Goal: Find specific fact: Find specific page/section

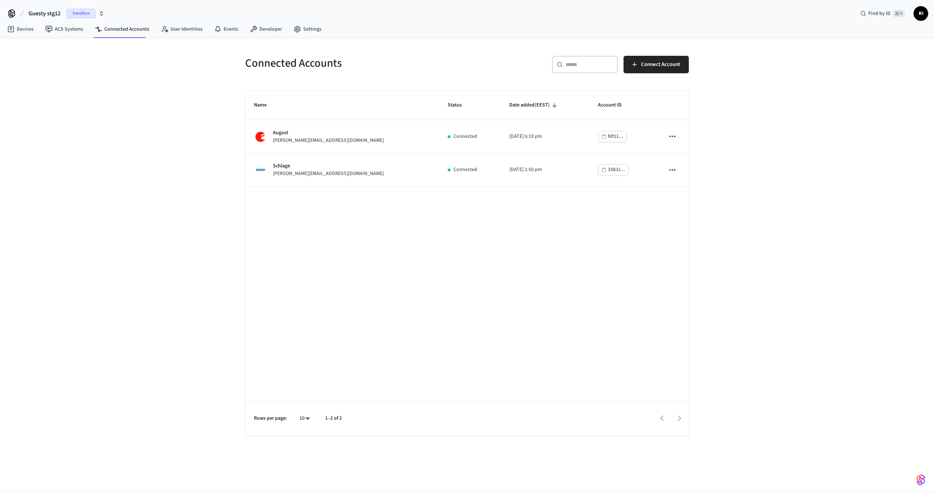
click at [52, 11] on span "Guesty stg12" at bounding box center [44, 13] width 32 height 9
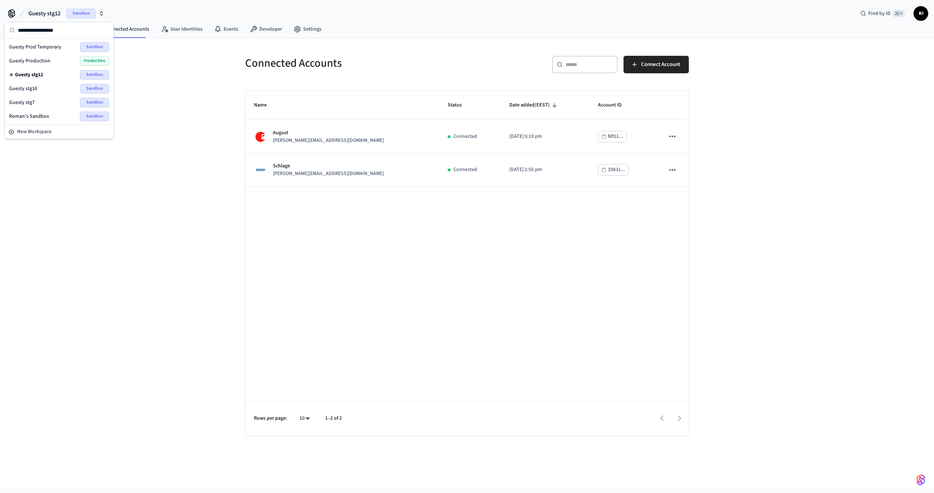
click at [80, 64] on span "Production" at bounding box center [94, 60] width 29 height 9
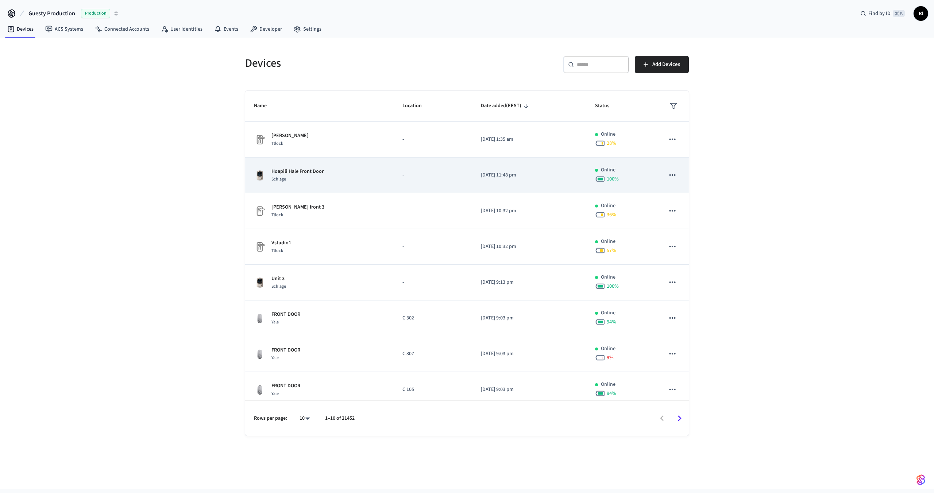
click at [312, 180] on div "Schlage" at bounding box center [298, 180] width 52 height 8
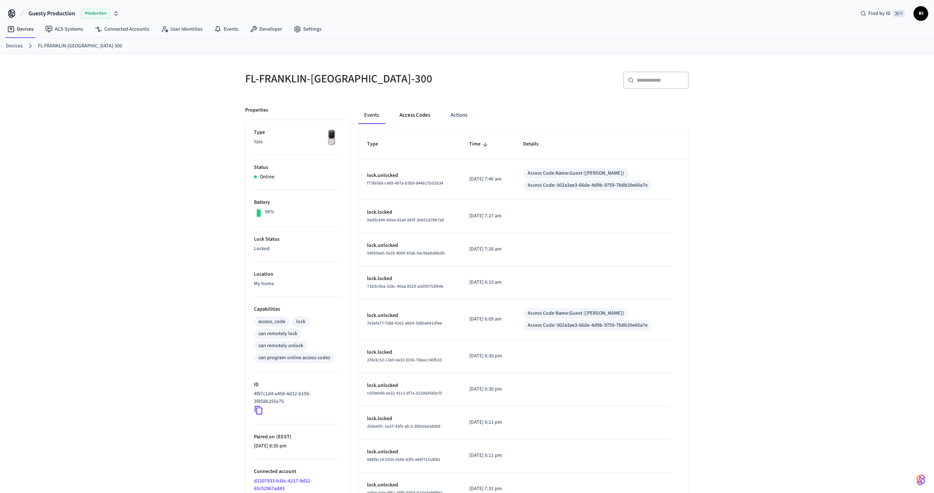
click at [419, 119] on button "Access Codes" at bounding box center [415, 116] width 42 height 18
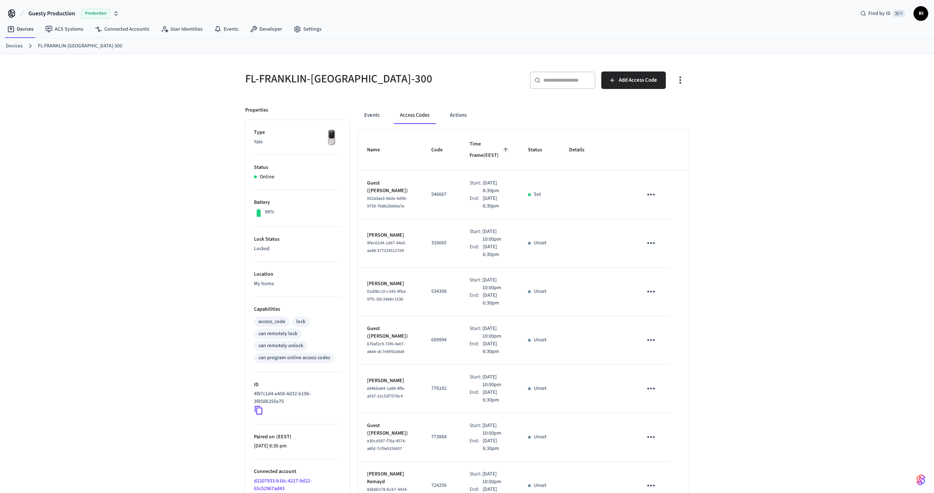
click at [571, 83] on input "text" at bounding box center [566, 80] width 47 height 7
paste input "******"
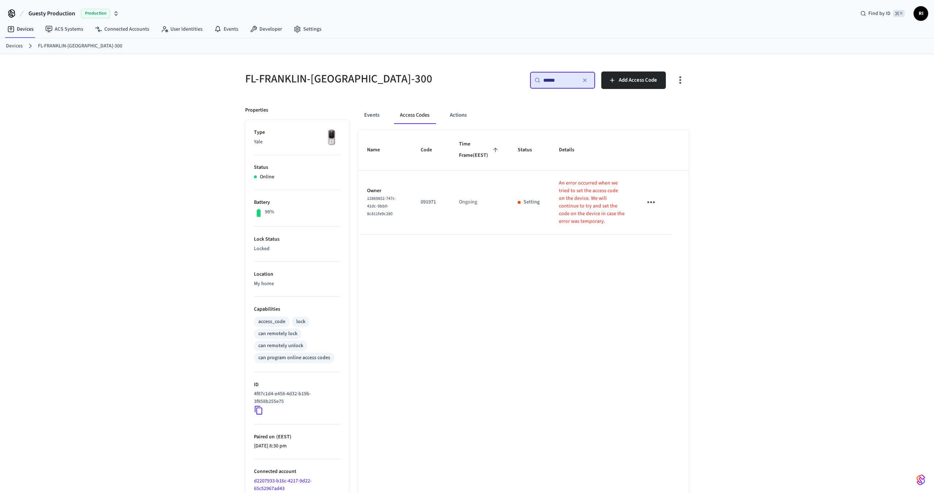
type input "******"
click at [652, 208] on icon "sticky table" at bounding box center [651, 202] width 11 height 11
click at [598, 284] on div at bounding box center [467, 246] width 934 height 493
drag, startPoint x: 396, startPoint y: 223, endPoint x: 366, endPoint y: 208, distance: 33.8
click at [366, 208] on td "Owner 12869852-747c-41dc-9bb0-8c811fe9c280" at bounding box center [385, 203] width 54 height 64
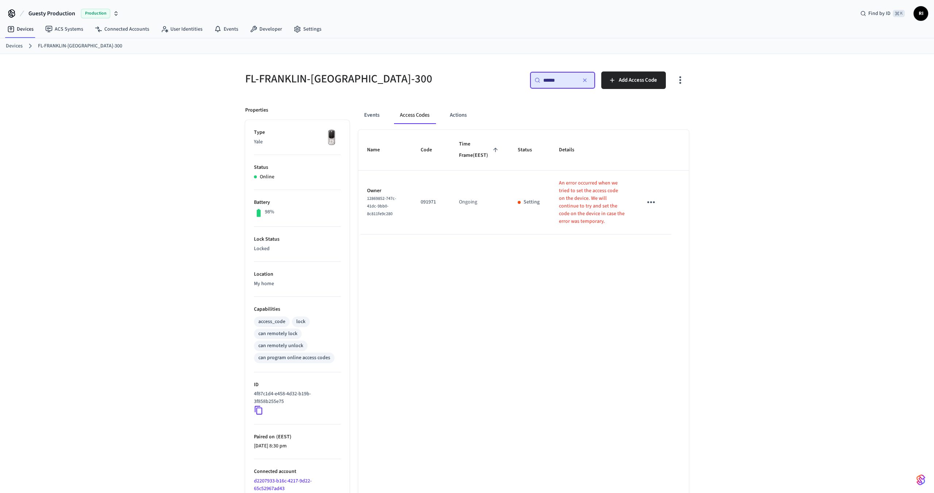
click at [429, 206] on p "091971" at bounding box center [431, 203] width 21 height 8
copy p "091971"
drag, startPoint x: 400, startPoint y: 219, endPoint x: 368, endPoint y: 207, distance: 35.1
click at [368, 207] on div "12869852-747c-41dc-9bb0-8c811fe9c280" at bounding box center [385, 206] width 36 height 23
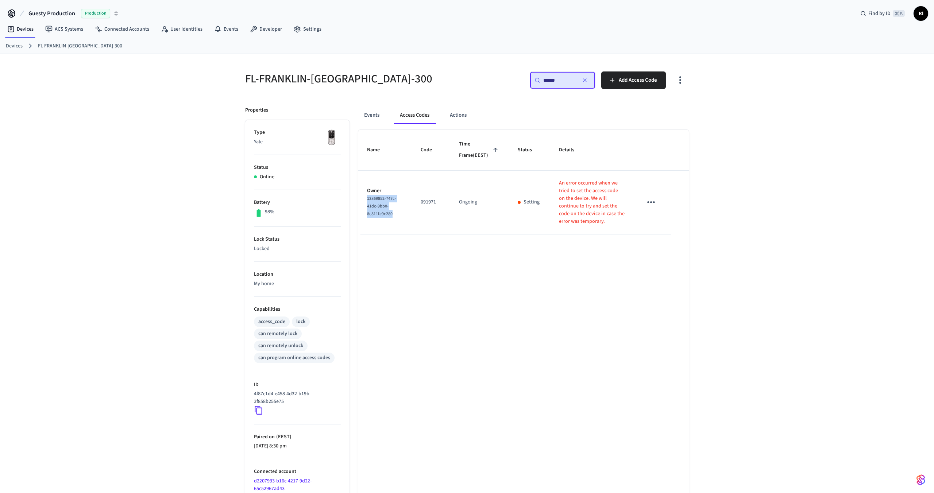
copy span "12869852-747c-41dc-9bb0-8c811fe9c280"
click at [509, 307] on div "Name Code Time Frame (EEST) Status Details Owner 12869852-747c-41dc-9bb0-8c811f…" at bounding box center [523, 329] width 331 height 399
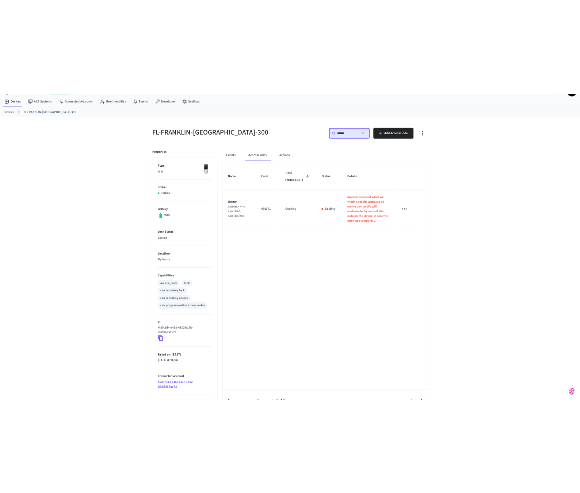
scroll to position [36, 0]
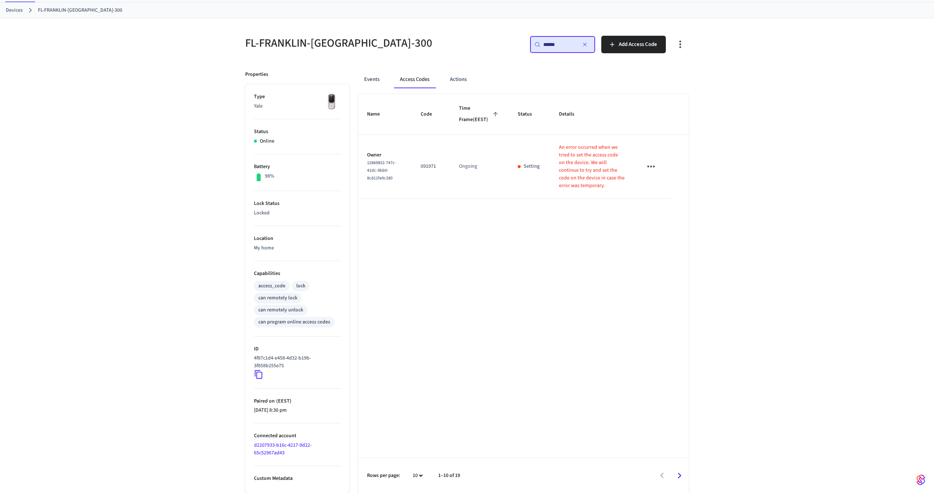
click at [464, 179] on td "Ongoing" at bounding box center [479, 167] width 59 height 64
click at [574, 399] on div "Name Code Time Frame (EEST) Status Details Owner 12869852-747c-41dc-9bb0-8c811f…" at bounding box center [523, 293] width 331 height 399
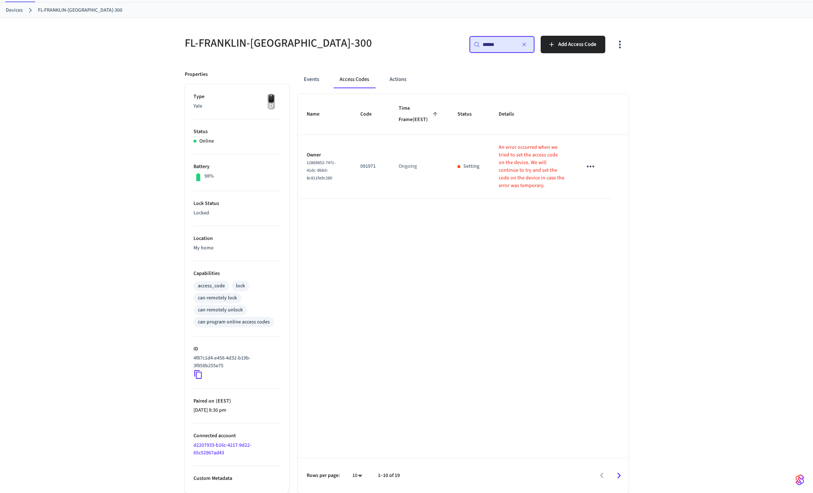
click at [811, 191] on div "FL-FRANKLIN-YALE-300 ​ ****** ​ Add Access Code Properties Type Yale Status Onl…" at bounding box center [406, 255] width 813 height 475
click at [811, 192] on div "FL-FRANKLIN-YALE-300 ​ ****** ​ Add Access Code Properties Type Yale Status Onl…" at bounding box center [406, 255] width 813 height 475
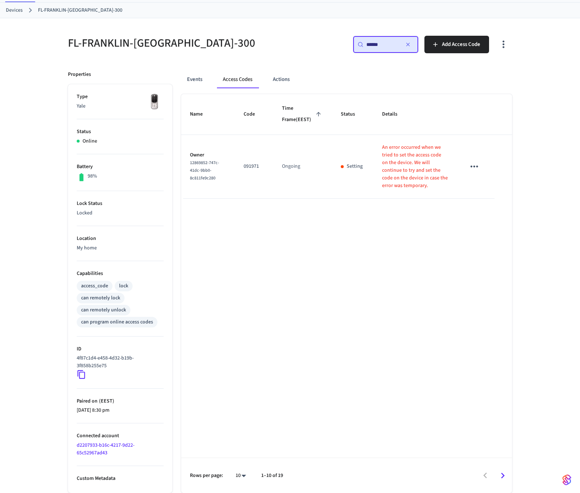
click at [400, 301] on div "Name Code Time Frame (EEST) Status Details Owner 12869852-747c-41dc-9bb0-8c811f…" at bounding box center [346, 293] width 331 height 399
click at [495, 319] on div "Name Code Time Frame (EEST) Status Details Owner 12869852-747c-41dc-9bb0-8c811f…" at bounding box center [346, 293] width 331 height 399
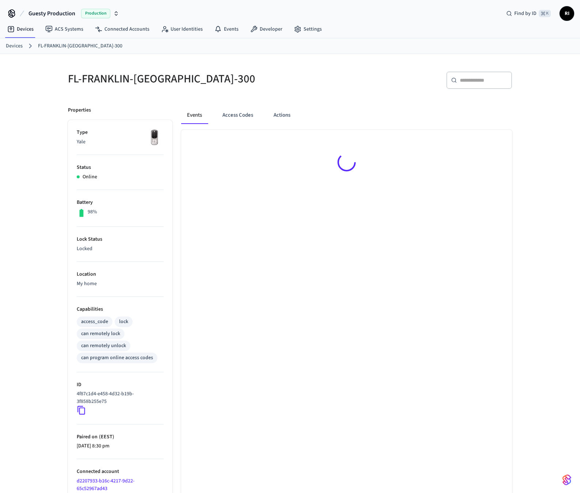
scroll to position [36, 0]
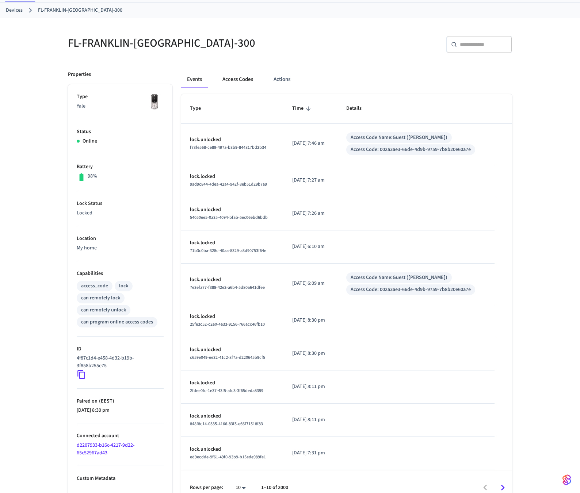
click at [238, 81] on button "Access Codes" at bounding box center [237, 80] width 42 height 18
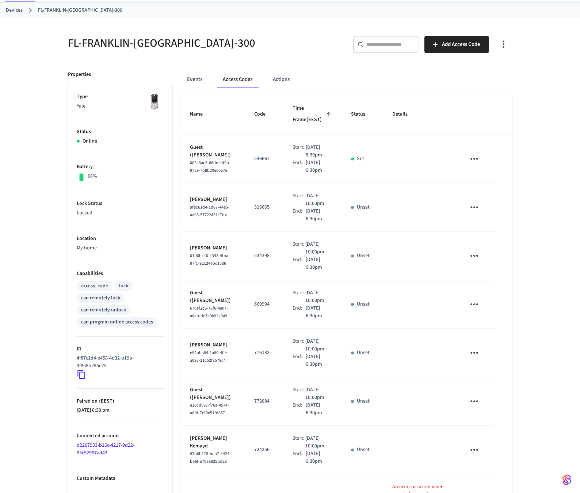
click at [386, 46] on input "text" at bounding box center [389, 44] width 47 height 7
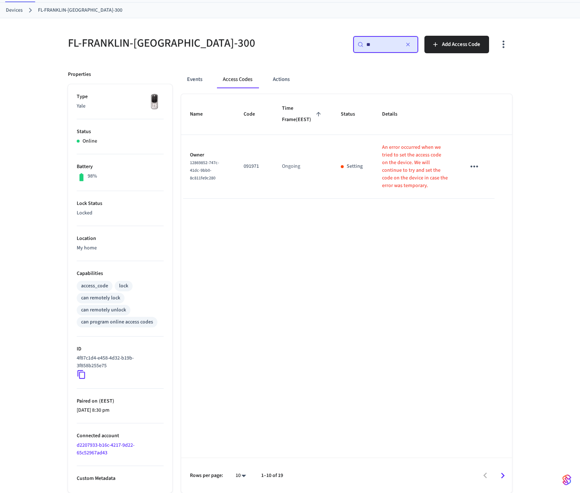
type input "**"
drag, startPoint x: 371, startPoint y: 160, endPoint x: 435, endPoint y: 192, distance: 71.8
click at [435, 192] on td "An error occurred when we tried to set the access code on the device. We will c…" at bounding box center [414, 167] width 83 height 64
copy p "An error occurred when we tried to set the access code on the device. We will c…"
click at [436, 365] on div "Name Code Time Frame (EEST) Status Details Owner 12869852-747c-41dc-9bb0-8c811f…" at bounding box center [346, 293] width 331 height 399
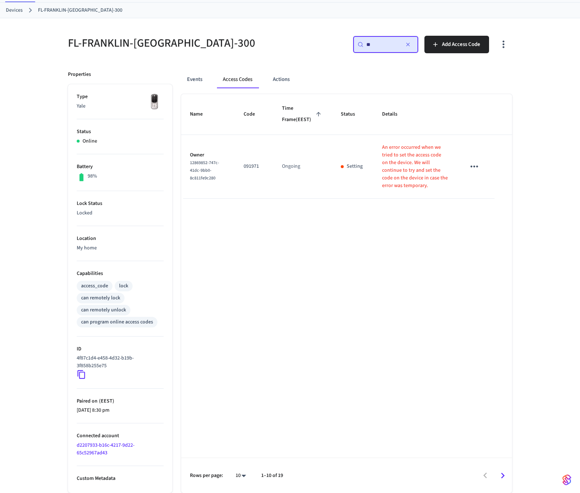
click at [266, 173] on td "091971" at bounding box center [254, 167] width 38 height 64
click at [474, 172] on icon "sticky table" at bounding box center [473, 166] width 11 height 11
click at [321, 197] on div at bounding box center [290, 246] width 580 height 493
click at [318, 298] on div "Name Code Time Frame (EEST) Status Details Owner 12869852-747c-41dc-9bb0-8c811f…" at bounding box center [346, 293] width 331 height 399
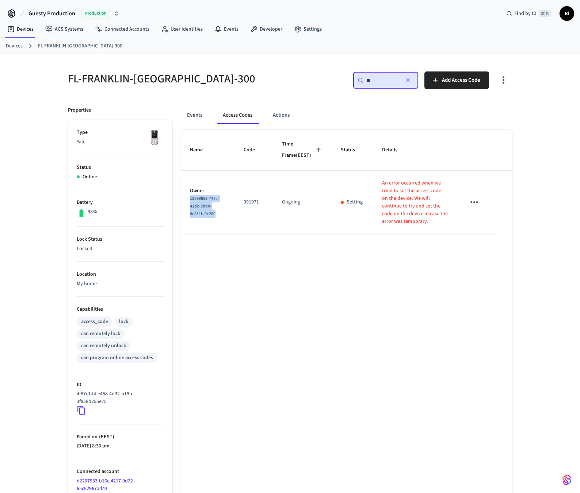
drag, startPoint x: 220, startPoint y: 224, endPoint x: 186, endPoint y: 210, distance: 36.8
click at [186, 210] on td "Owner 12869852-747c-41dc-9bb0-8c811fe9c280" at bounding box center [208, 203] width 54 height 64
copy span "12869852-747c-41dc-9bb0-8c811fe9c280"
click at [246, 206] on p "091971" at bounding box center [253, 203] width 21 height 8
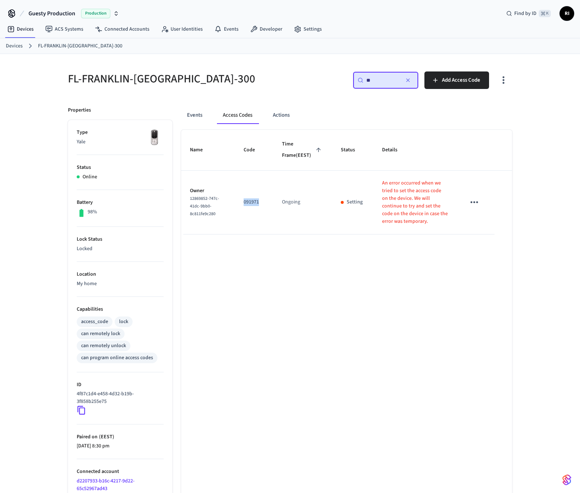
copy p "091971"
drag, startPoint x: 221, startPoint y: 225, endPoint x: 188, endPoint y: 207, distance: 37.3
click at [188, 207] on td "Owner 12869852-747c-41dc-9bb0-8c811fe9c280" at bounding box center [208, 203] width 54 height 64
copy span "12869852-747c-41dc-9bb0-8c811fe9c280"
click at [465, 309] on div "Name Code Time Frame (EEST) Status Details Owner 12869852-747c-41dc-9bb0-8c811f…" at bounding box center [346, 329] width 331 height 399
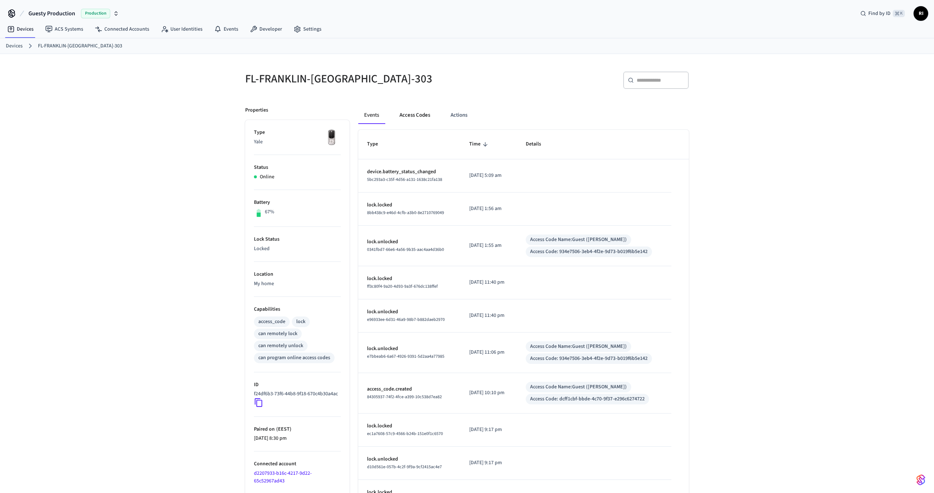
click at [424, 118] on button "Access Codes" at bounding box center [415, 116] width 42 height 18
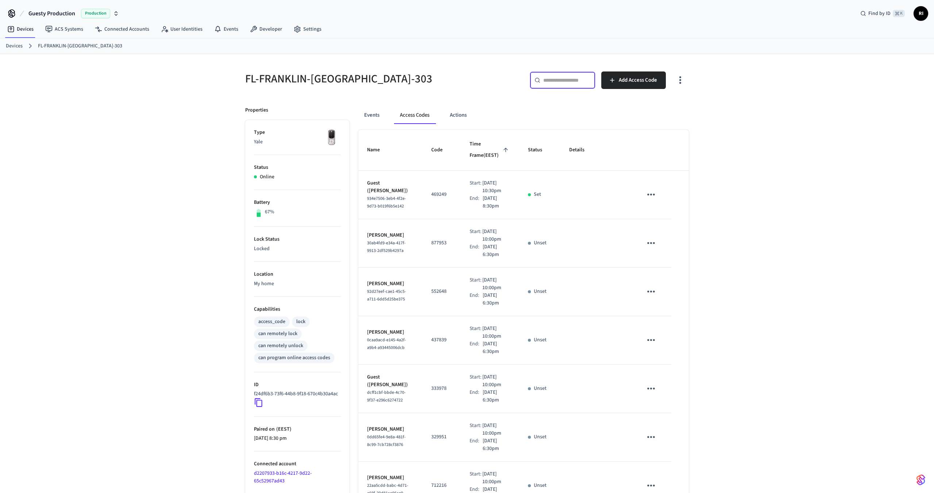
click at [559, 81] on input "text" at bounding box center [566, 80] width 47 height 7
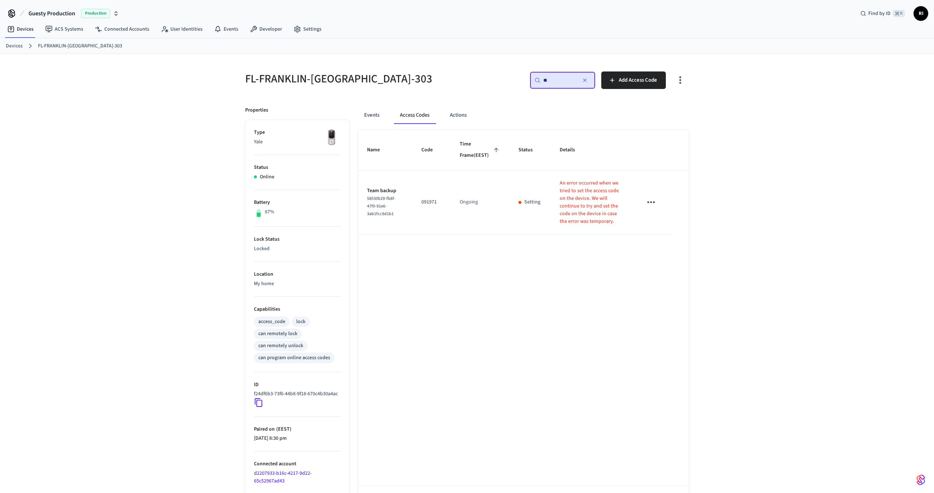
type input "**"
drag, startPoint x: 409, startPoint y: 220, endPoint x: 368, endPoint y: 218, distance: 42.0
click at [366, 218] on td "Team backup 58530b29-fb8f-47f0-91e6-3ab1fcc9d1b1" at bounding box center [385, 203] width 54 height 64
drag, startPoint x: 367, startPoint y: 211, endPoint x: 410, endPoint y: 223, distance: 44.9
click at [410, 223] on td "Team backup 58530b29-fb8f-47f0-91e6-3ab1fcc9d1b1" at bounding box center [385, 203] width 54 height 64
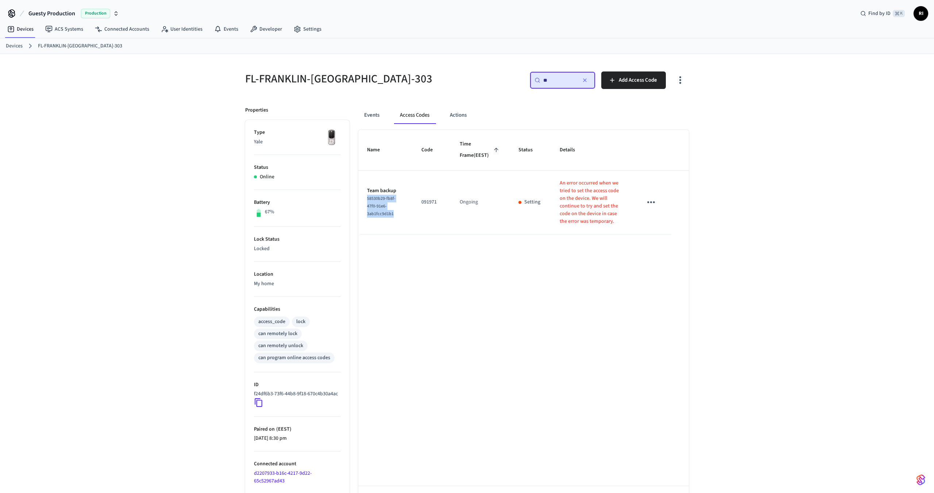
copy span "58530b29-fb8f-47f0-91e6-3ab1fcc9d1b1"
drag, startPoint x: 546, startPoint y: 193, endPoint x: 597, endPoint y: 226, distance: 61.7
click at [597, 226] on td "An error occurred when we tried to set the access code on the device. We will c…" at bounding box center [592, 203] width 83 height 64
copy p "An error occurred when we tried to set the access code on the device. We will c…"
click at [468, 293] on div "Name Code Time Frame (EEST) Status Details Team backup 58530b29-fb8f-47f0-91e6-…" at bounding box center [523, 326] width 331 height 392
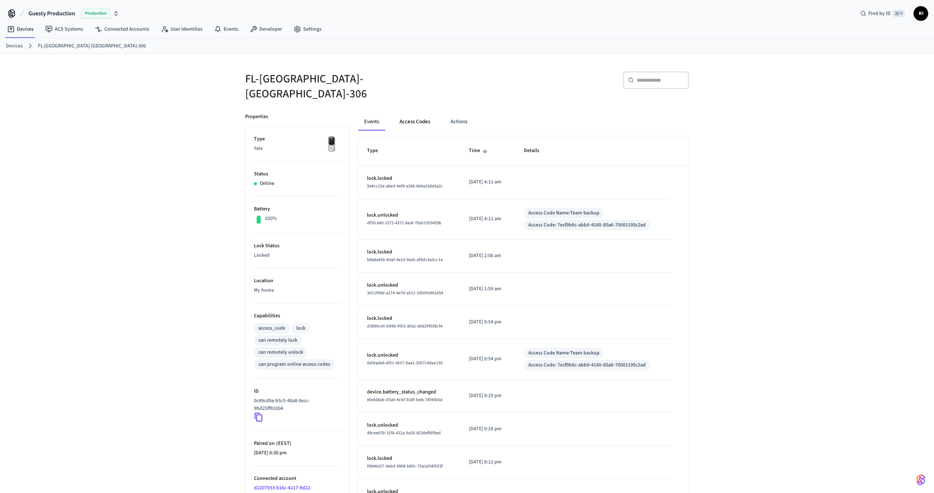
click at [419, 116] on button "Access Codes" at bounding box center [415, 122] width 42 height 18
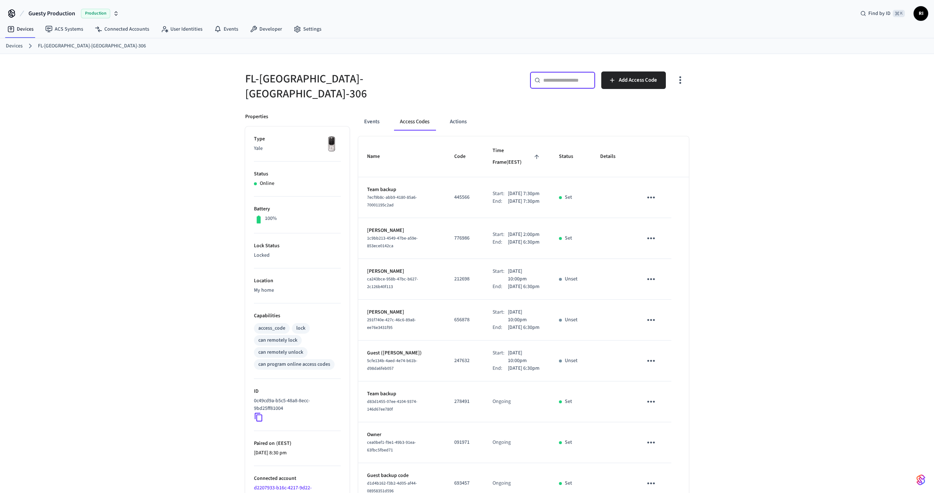
click at [565, 80] on input "text" at bounding box center [566, 80] width 47 height 7
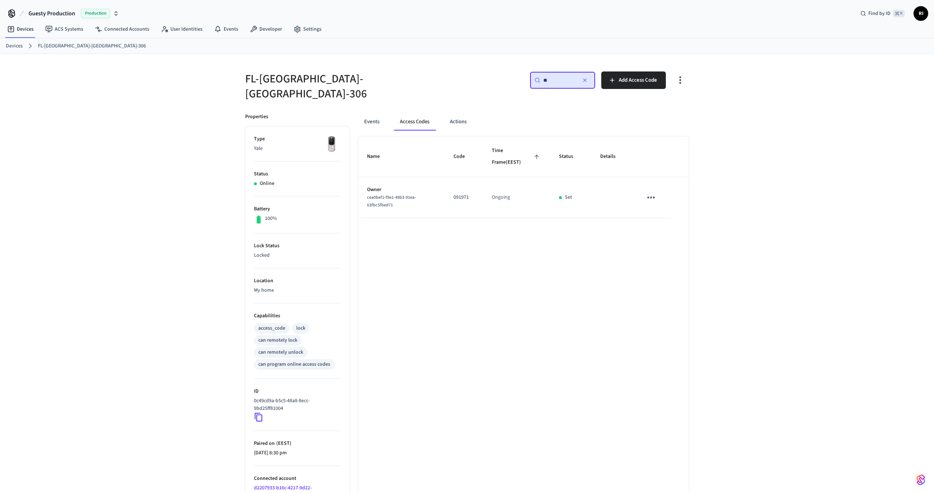
type input "**"
click at [428, 196] on div "cea0bef1-f9e1-49b3-91ea-63fbc5fbed71" at bounding box center [401, 201] width 69 height 15
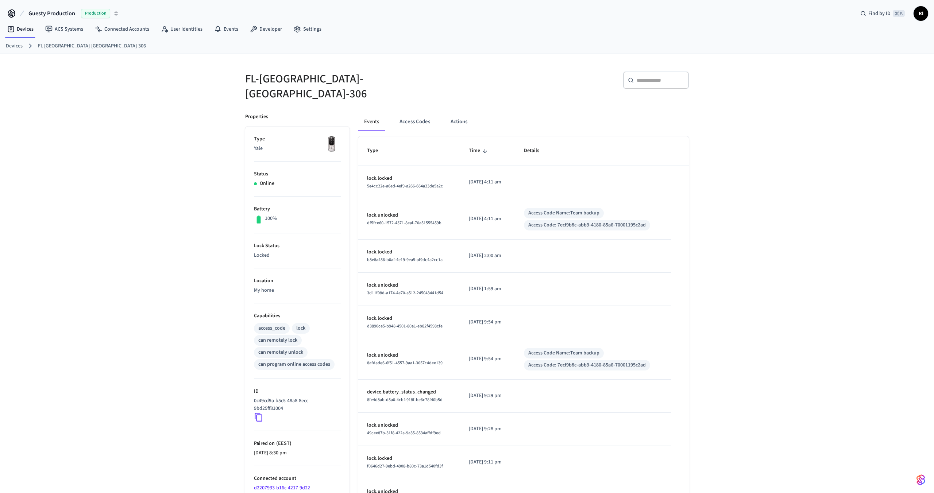
click at [106, 149] on div "FL-[GEOGRAPHIC_DATA]-[GEOGRAPHIC_DATA]-306 ​ ​ Properties Type Yale Status Onli…" at bounding box center [467, 301] width 934 height 494
click at [131, 30] on link "Connected Accounts" at bounding box center [122, 29] width 66 height 13
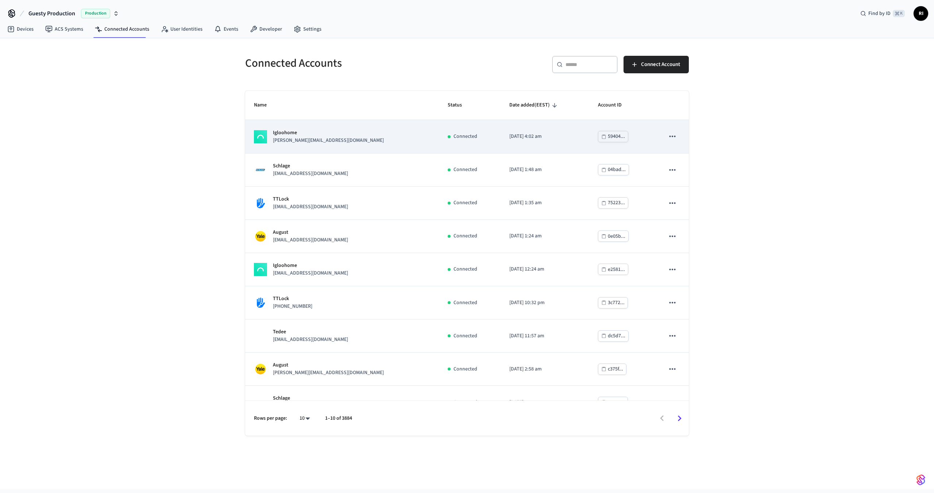
click at [309, 142] on p "steve@bnbsidekick.com" at bounding box center [328, 141] width 111 height 8
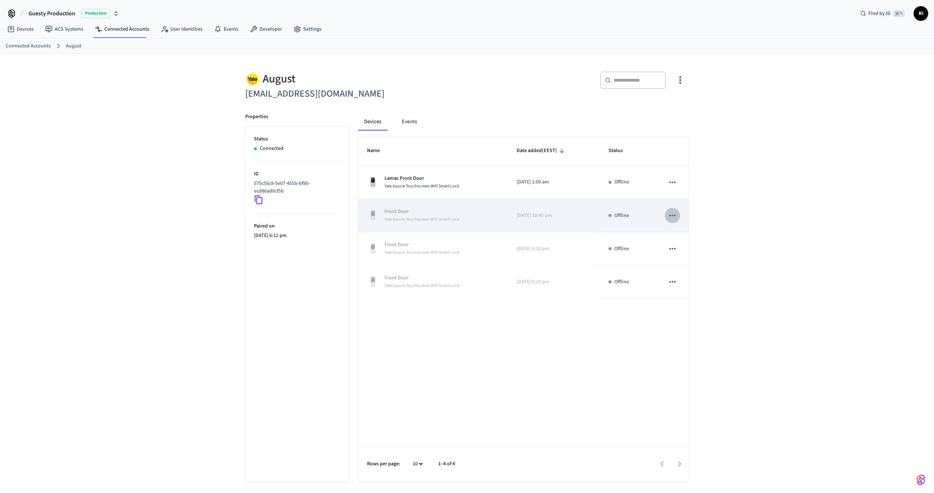
click at [668, 214] on icon "sticky table" at bounding box center [672, 215] width 9 height 9
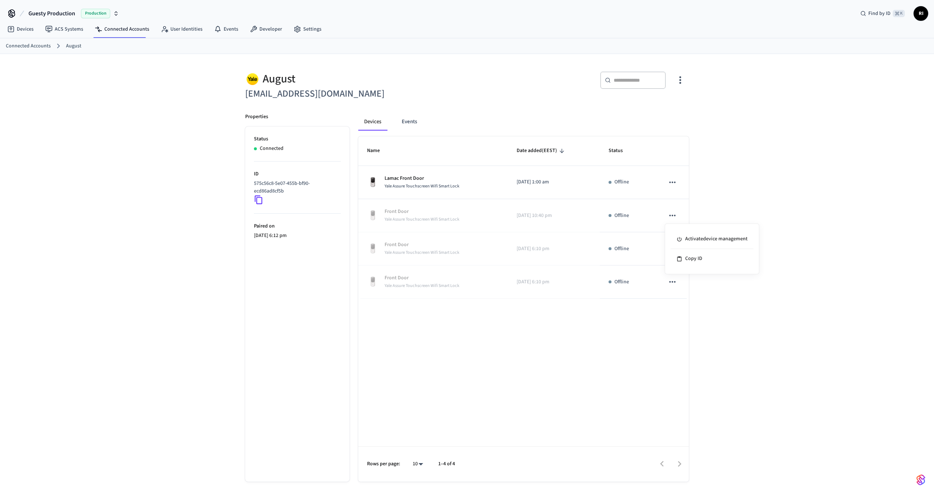
click at [696, 195] on div at bounding box center [467, 246] width 934 height 493
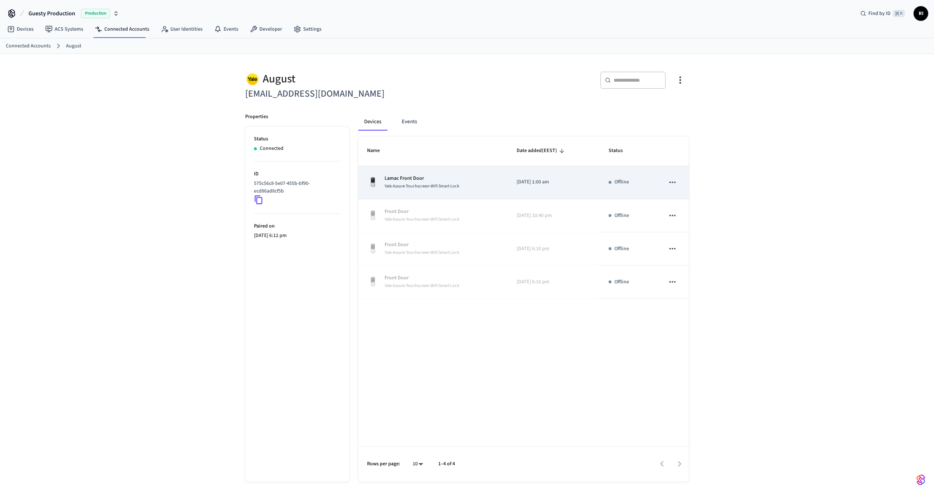
click at [668, 183] on icon "sticky table" at bounding box center [672, 182] width 9 height 9
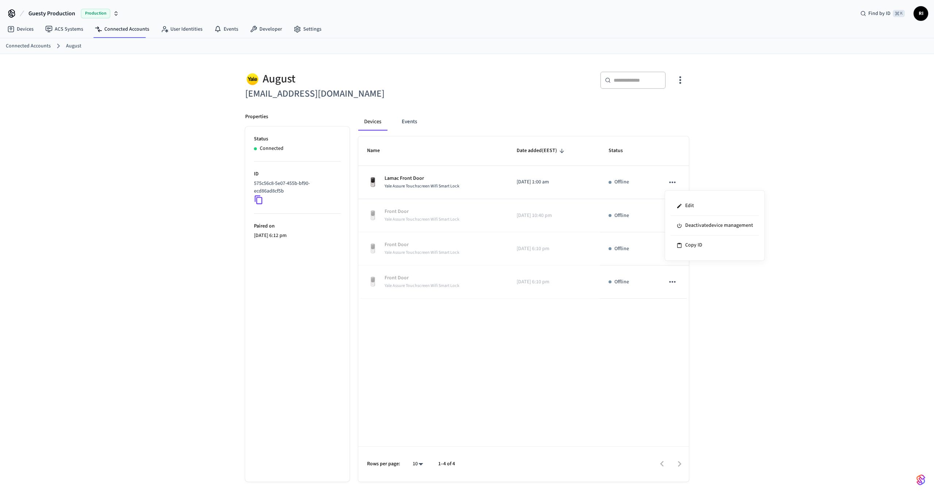
click at [723, 172] on div at bounding box center [467, 246] width 934 height 493
